Goal: Transaction & Acquisition: Purchase product/service

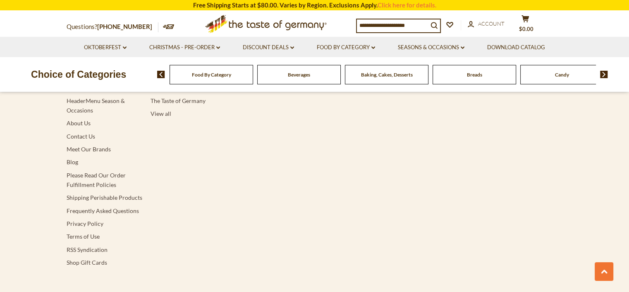
scroll to position [1713, 0]
click at [79, 131] on link "Contact Us" at bounding box center [81, 134] width 29 height 7
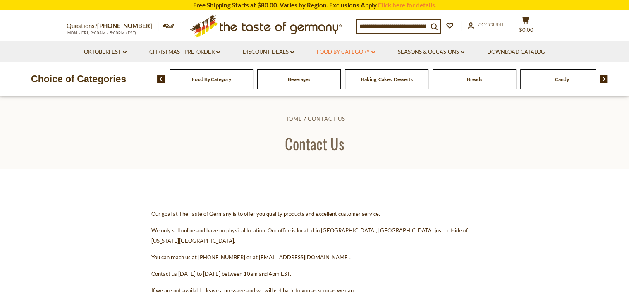
click at [343, 55] on link "Food By Category dropdown_arrow" at bounding box center [346, 52] width 58 height 9
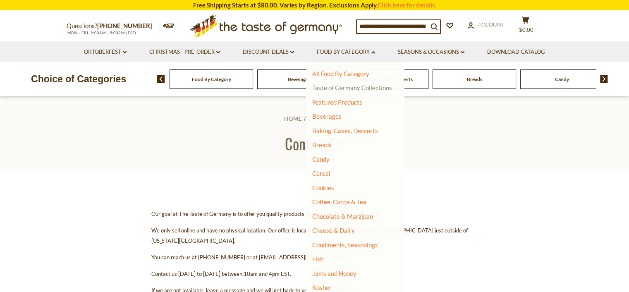
click at [338, 86] on link "Taste of Germany Collections" at bounding box center [352, 87] width 80 height 7
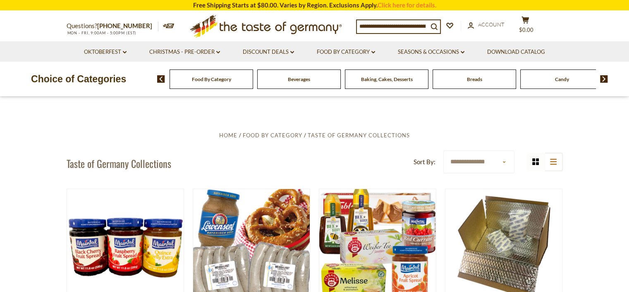
drag, startPoint x: 630, startPoint y: 30, endPoint x: 575, endPoint y: 109, distance: 95.9
click at [119, 51] on link "Oktoberfest dropdown_arrow" at bounding box center [105, 52] width 43 height 9
click at [110, 89] on link "Oktoberfest Foods" at bounding box center [104, 87] width 51 height 7
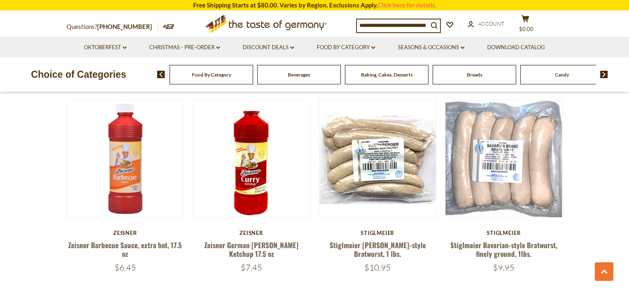
scroll to position [322, 0]
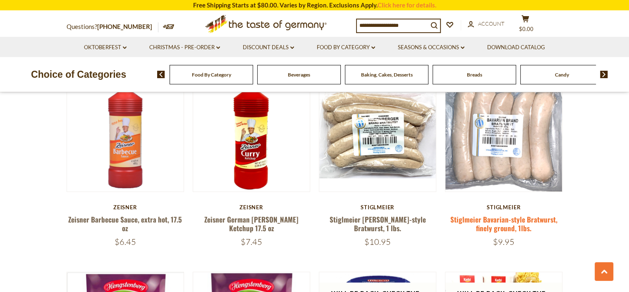
click at [495, 221] on link "Stiglmeier Bavarian-style Bratwurst, finely ground, 1lbs." at bounding box center [504, 223] width 107 height 19
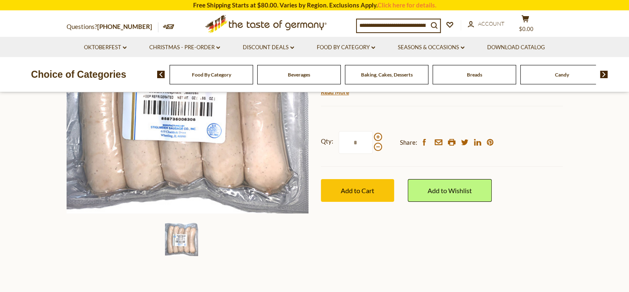
scroll to position [178, 0]
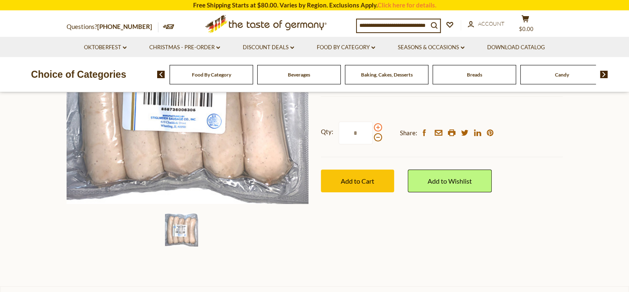
click at [377, 129] on span at bounding box center [378, 127] width 8 height 8
click at [373, 129] on input "*" at bounding box center [356, 133] width 34 height 23
click at [376, 137] on span at bounding box center [378, 137] width 8 height 8
click at [373, 137] on input "*" at bounding box center [356, 133] width 34 height 23
type input "*"
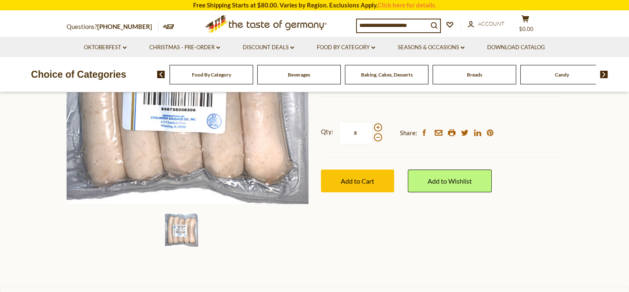
drag, startPoint x: 358, startPoint y: 135, endPoint x: 352, endPoint y: 134, distance: 6.7
click at [352, 134] on input "*" at bounding box center [356, 133] width 34 height 23
type input "*"
drag, startPoint x: 410, startPoint y: 237, endPoint x: 410, endPoint y: 232, distance: 5.4
click at [410, 237] on div "Home Oktoberfest Oktoberfest Foods Stiglmeier Bavarian-style Bratwurst, finely …" at bounding box center [314, 94] width 509 height 318
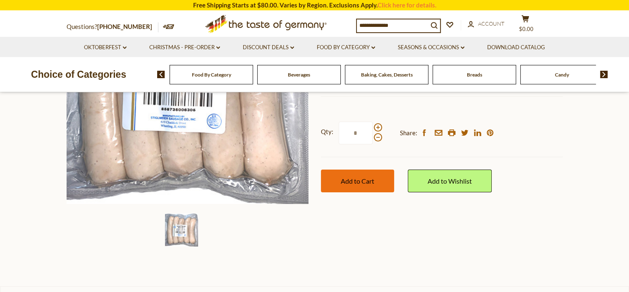
click at [366, 177] on span "Add to Cart" at bounding box center [358, 181] width 34 height 8
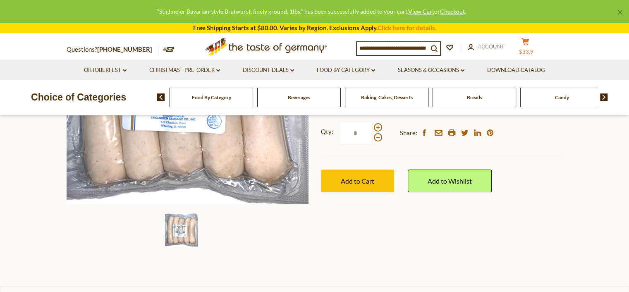
click at [530, 48] on span "$33.9" at bounding box center [526, 51] width 14 height 7
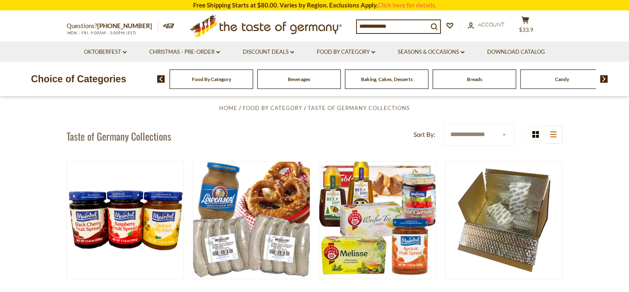
scroll to position [24, 0]
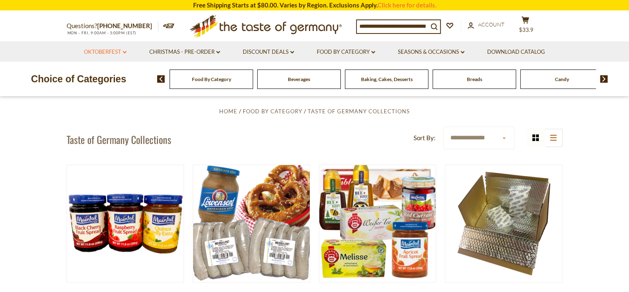
click at [115, 51] on link "Oktoberfest dropdown_arrow" at bounding box center [105, 52] width 43 height 9
click at [111, 72] on link "All Oktoberfest" at bounding box center [100, 73] width 43 height 7
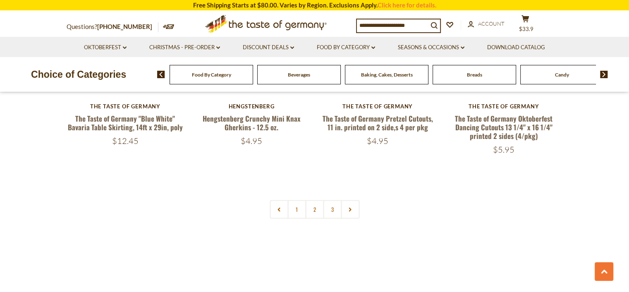
scroll to position [2080, 0]
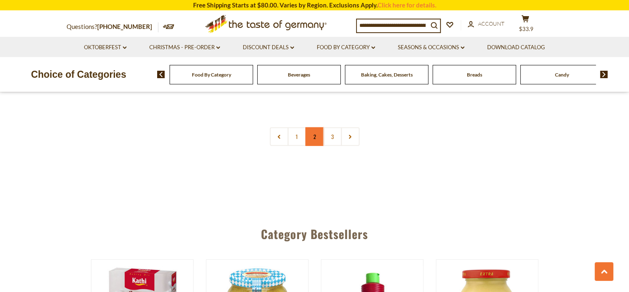
click at [314, 127] on link "2" at bounding box center [314, 136] width 19 height 19
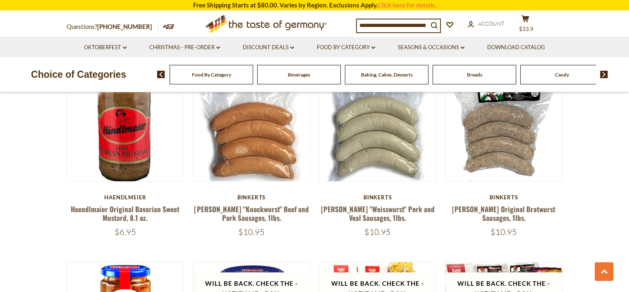
scroll to position [1490, 0]
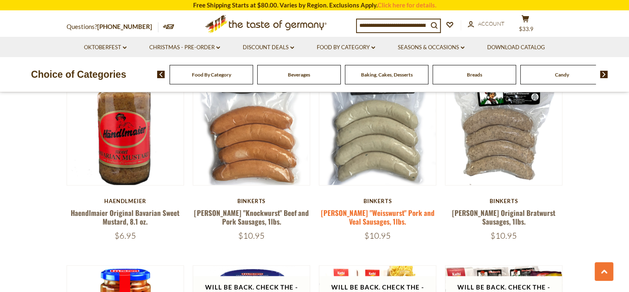
click at [386, 213] on link "[PERSON_NAME] "Weisswurst" Pork and Veal Sausages, 1lbs." at bounding box center [378, 216] width 114 height 19
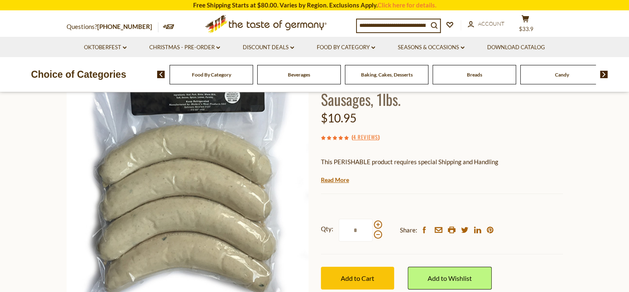
scroll to position [70, 0]
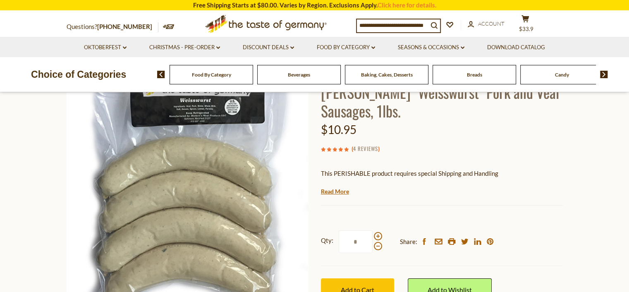
click at [365, 149] on link "4 Reviews" at bounding box center [365, 148] width 25 height 9
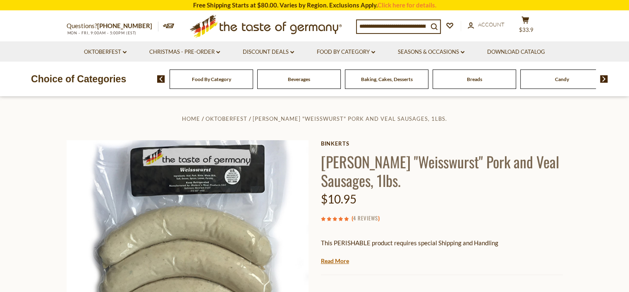
click at [369, 219] on link "4 Reviews" at bounding box center [365, 218] width 25 height 9
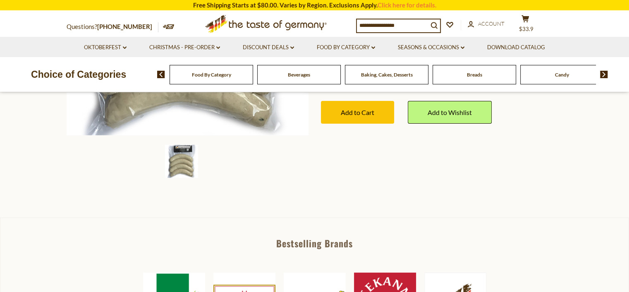
scroll to position [245, 0]
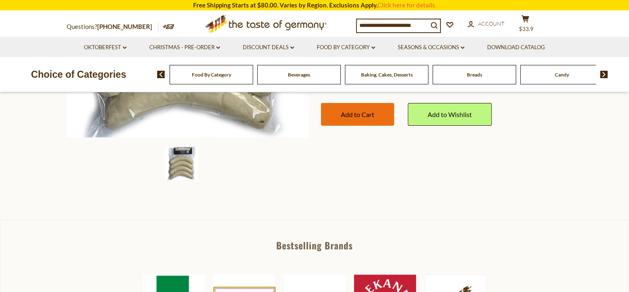
click at [353, 115] on span "Add to Cart" at bounding box center [358, 114] width 34 height 8
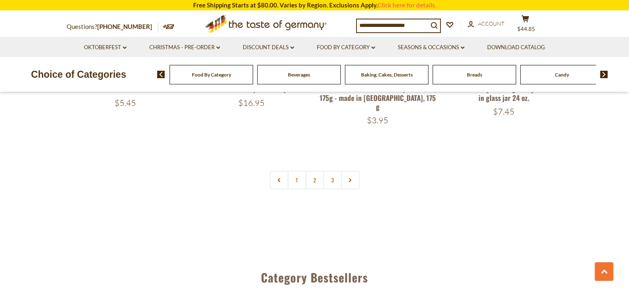
scroll to position [2040, 0]
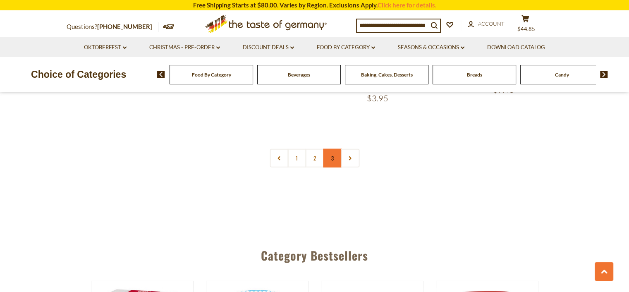
click at [329, 149] on link "3" at bounding box center [332, 158] width 19 height 19
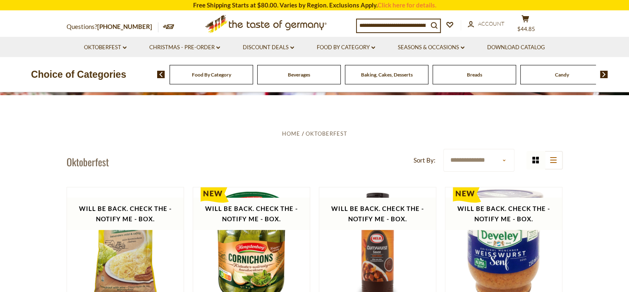
scroll to position [308, 0]
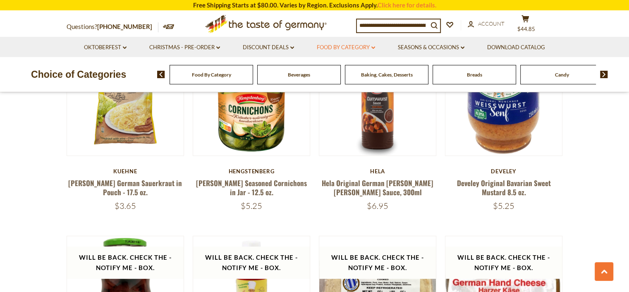
click at [359, 47] on link "Food By Category dropdown_arrow" at bounding box center [346, 47] width 58 height 9
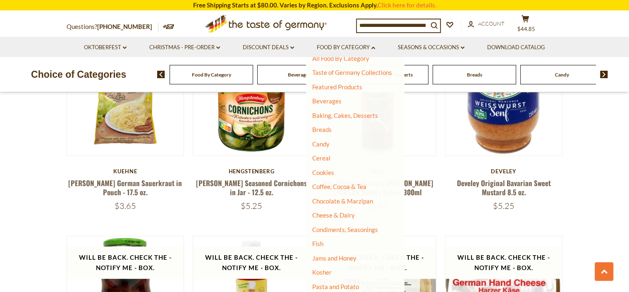
scroll to position [0, 0]
